Goal: Navigation & Orientation: Find specific page/section

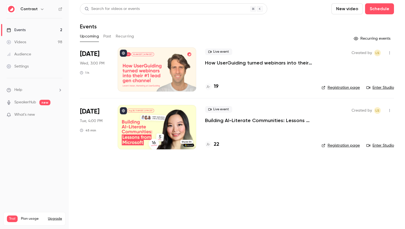
click at [40, 9] on icon "button" at bounding box center [42, 9] width 4 height 4
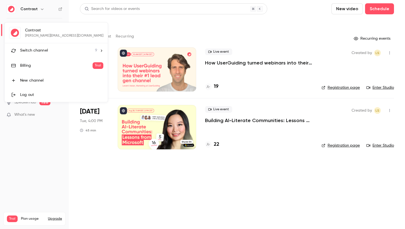
click at [34, 50] on span "Switch channel" at bounding box center [34, 51] width 28 height 6
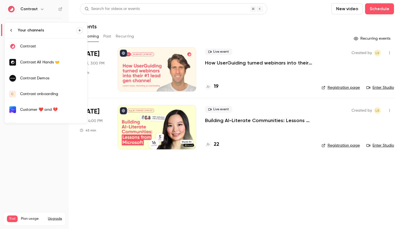
click at [32, 75] on div "Contrast Demos" at bounding box center [51, 78] width 63 height 6
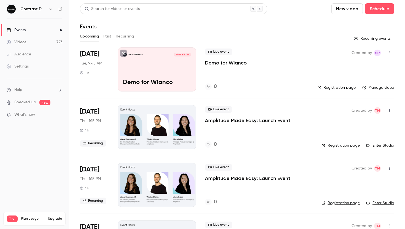
click at [51, 113] on p "What's new" at bounding box center [30, 115] width 47 height 6
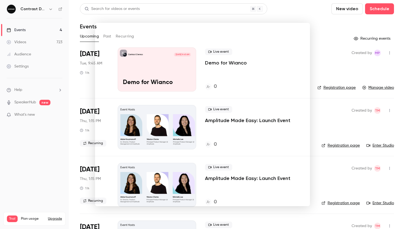
click at [20, 138] on div at bounding box center [202, 114] width 405 height 229
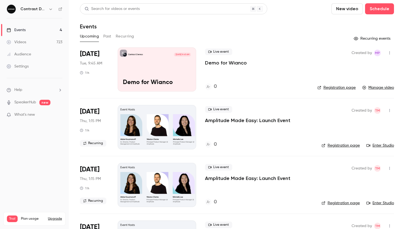
click at [27, 105] on link "SpeakerHub" at bounding box center [25, 102] width 22 height 6
